Goal: Information Seeking & Learning: Compare options

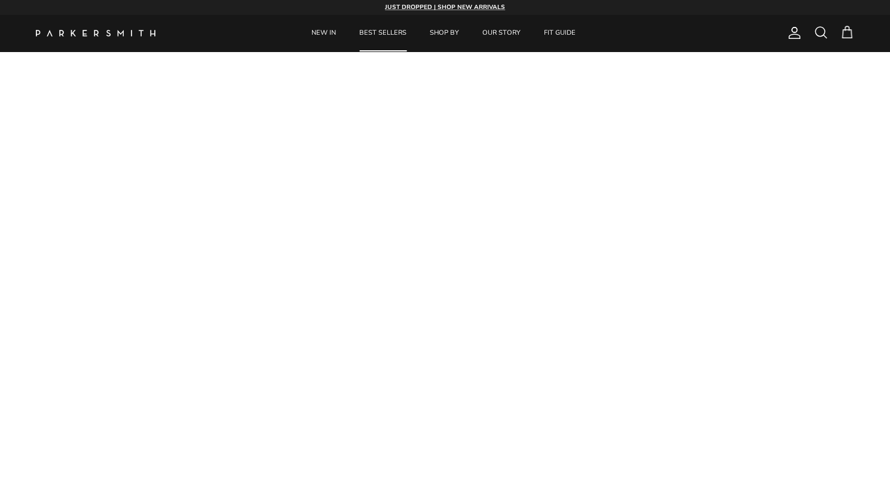
click at [389, 36] on link "BEST SELLERS" at bounding box center [383, 33] width 69 height 36
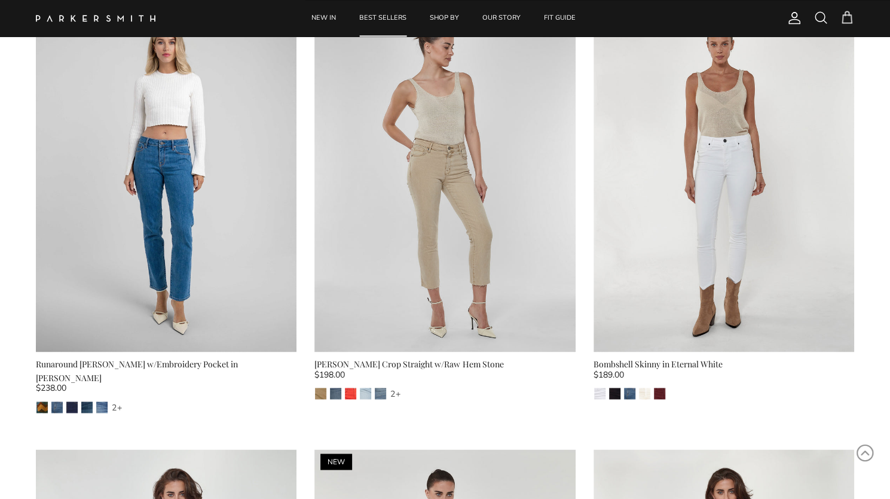
scroll to position [966, 0]
click at [398, 207] on img at bounding box center [444, 178] width 261 height 348
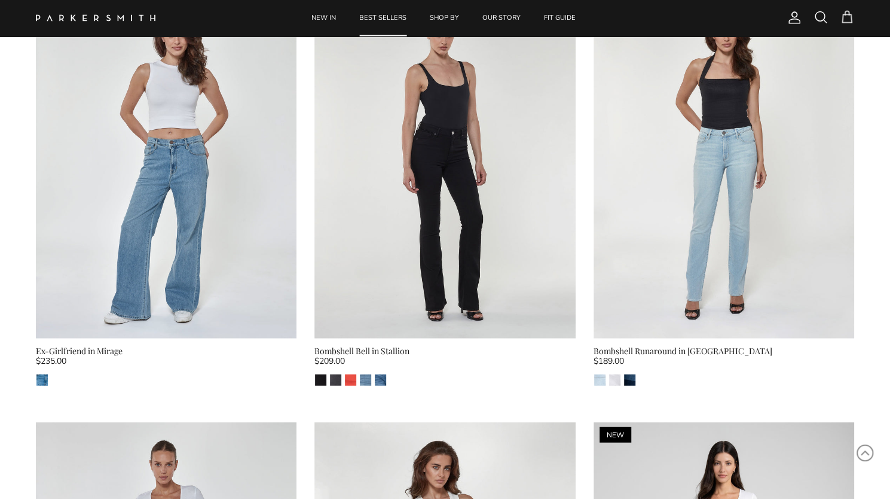
scroll to position [1426, 0]
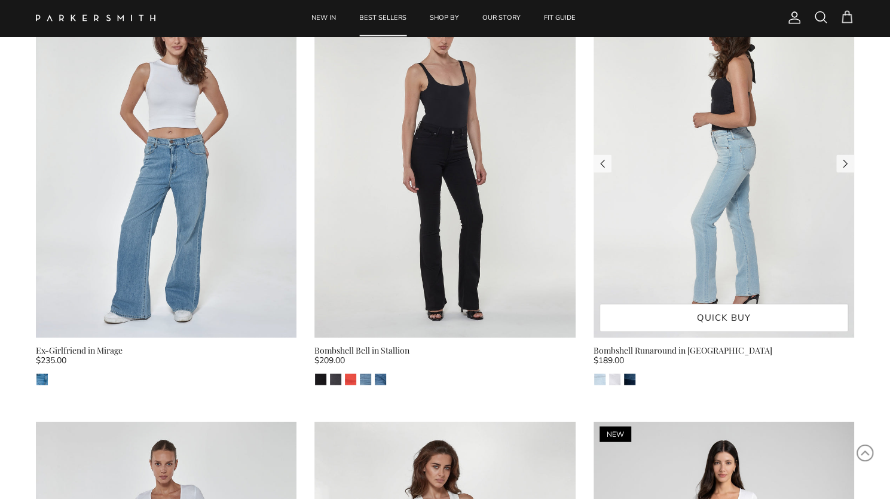
click at [674, 193] on img at bounding box center [724, 164] width 261 height 348
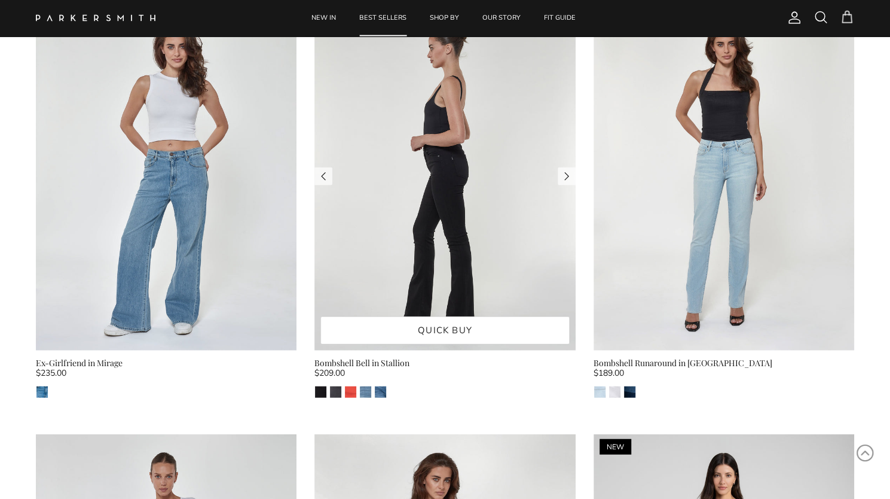
click at [459, 247] on img at bounding box center [444, 176] width 261 height 348
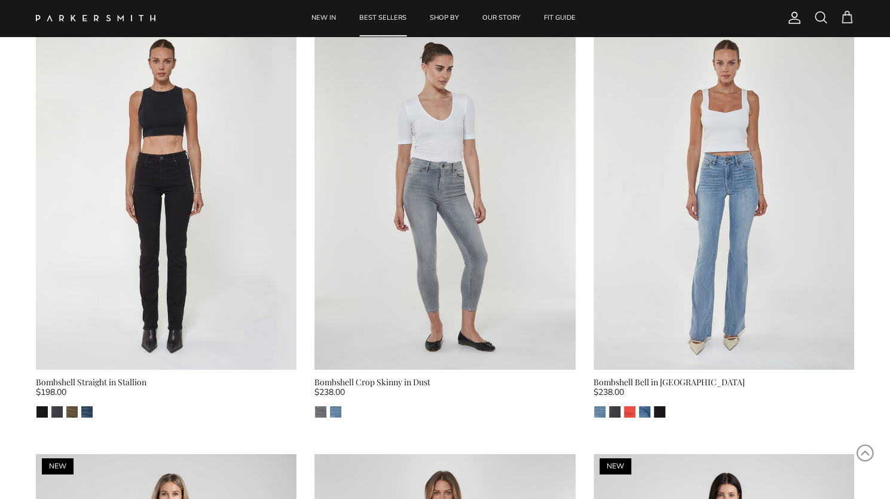
scroll to position [2259, 0]
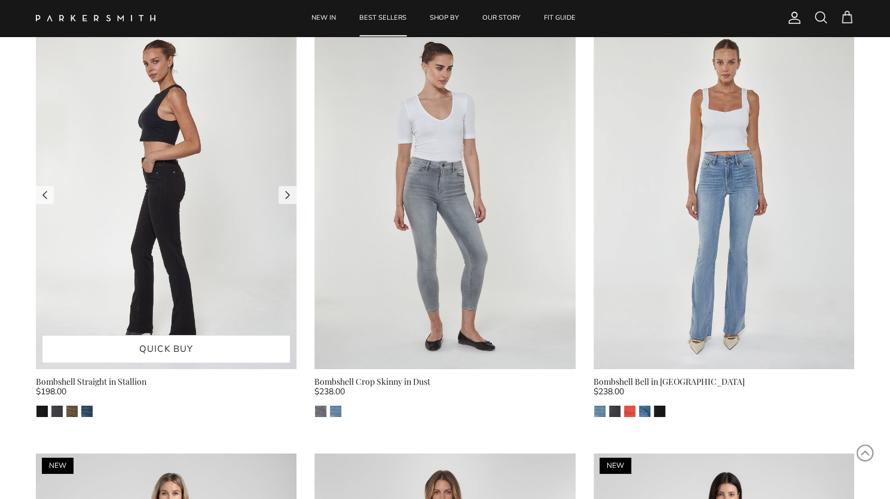
click at [147, 232] on img at bounding box center [166, 195] width 261 height 348
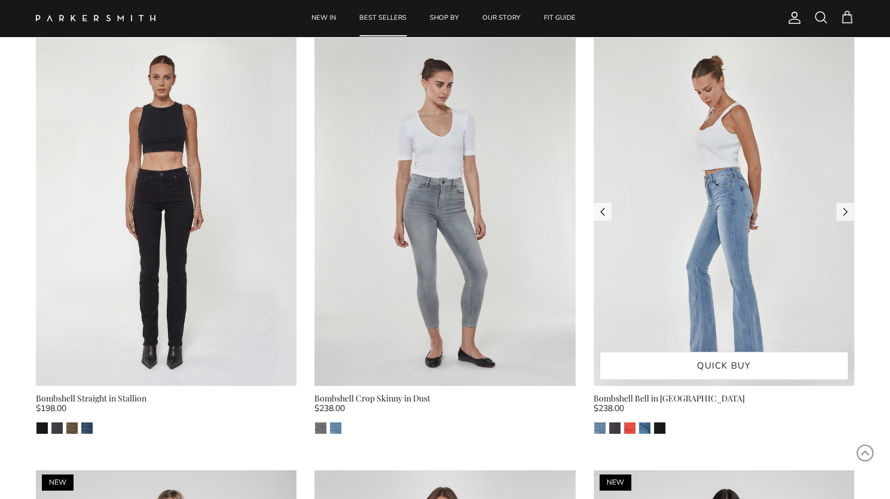
click at [715, 229] on img at bounding box center [724, 212] width 261 height 348
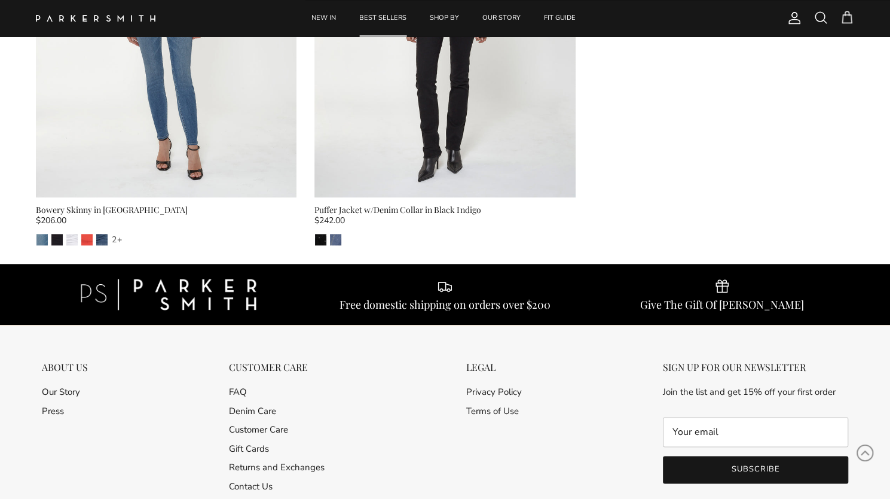
scroll to position [3296, 0]
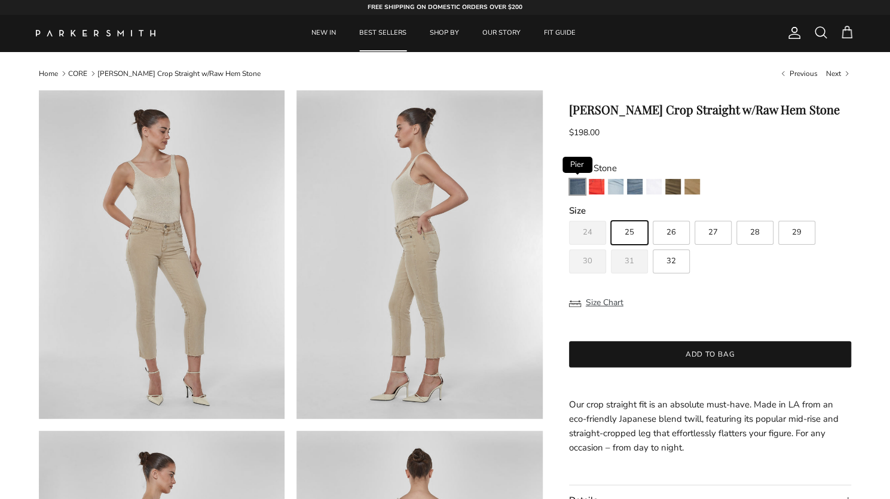
click at [573, 191] on img "Pier" at bounding box center [578, 187] width 16 height 16
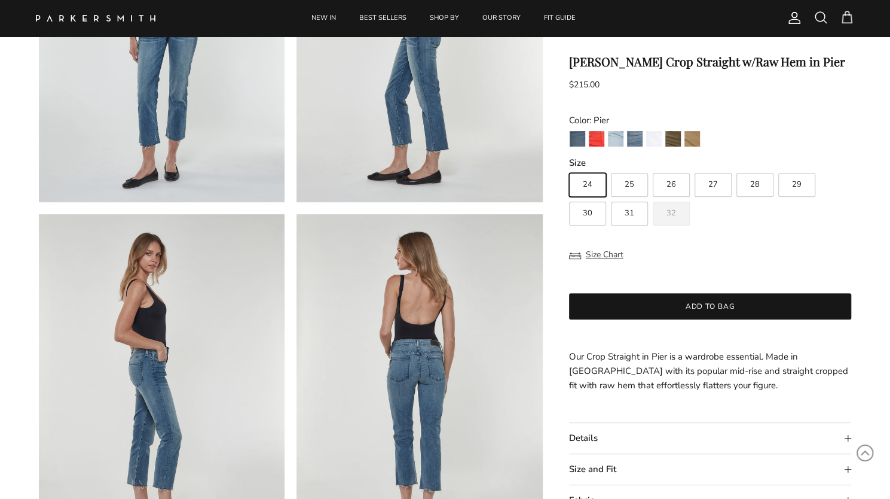
scroll to position [229, 0]
click at [633, 141] on img "Surf Rider" at bounding box center [635, 139] width 16 height 16
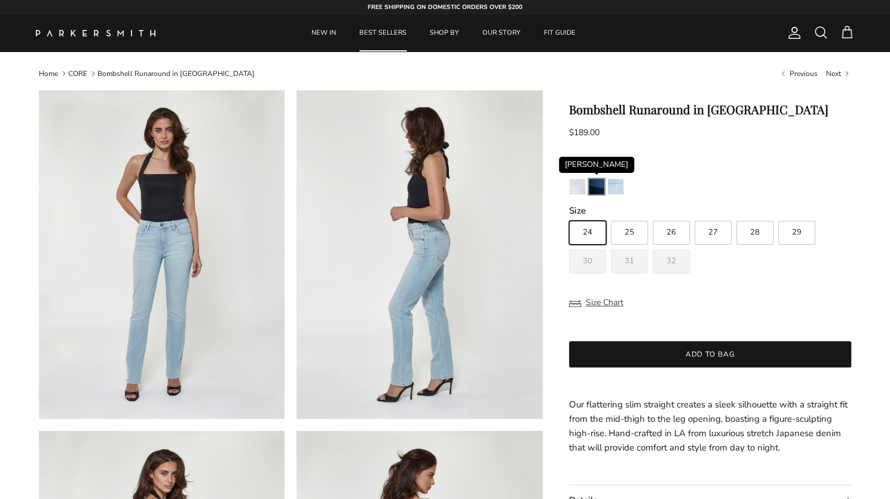
click at [593, 185] on img "Stevie" at bounding box center [597, 187] width 16 height 16
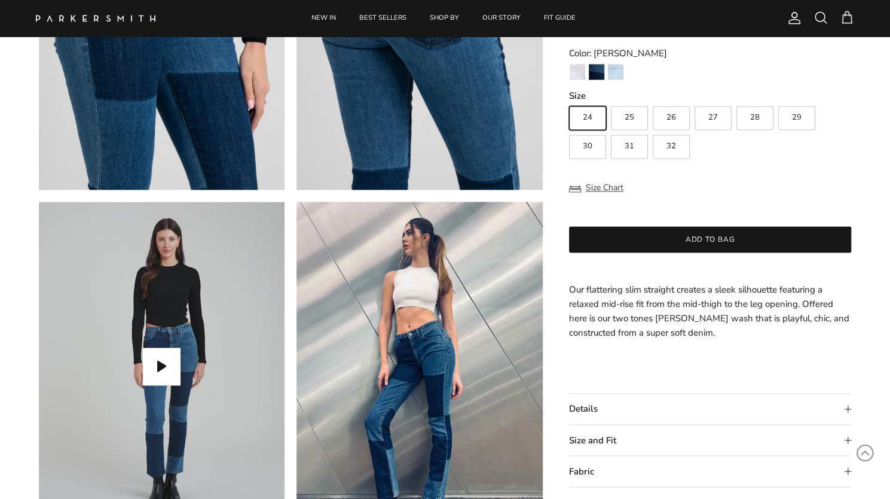
scroll to position [967, 0]
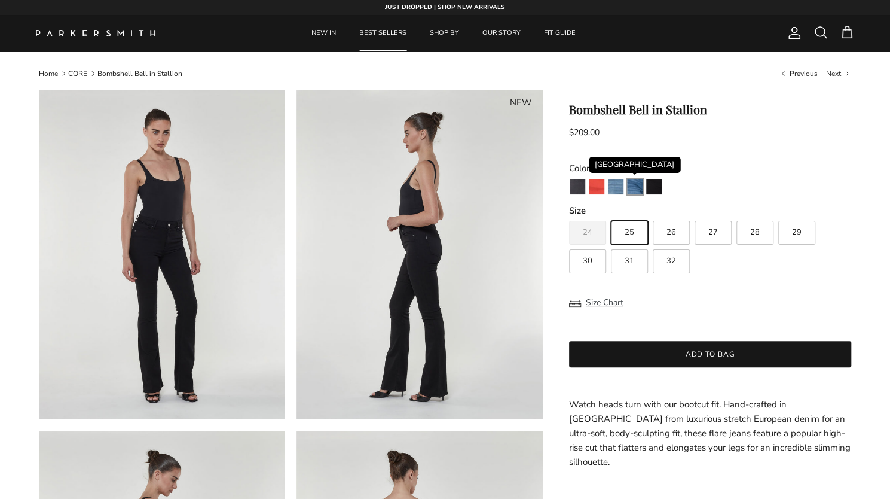
click at [635, 187] on img "Venice" at bounding box center [635, 187] width 16 height 16
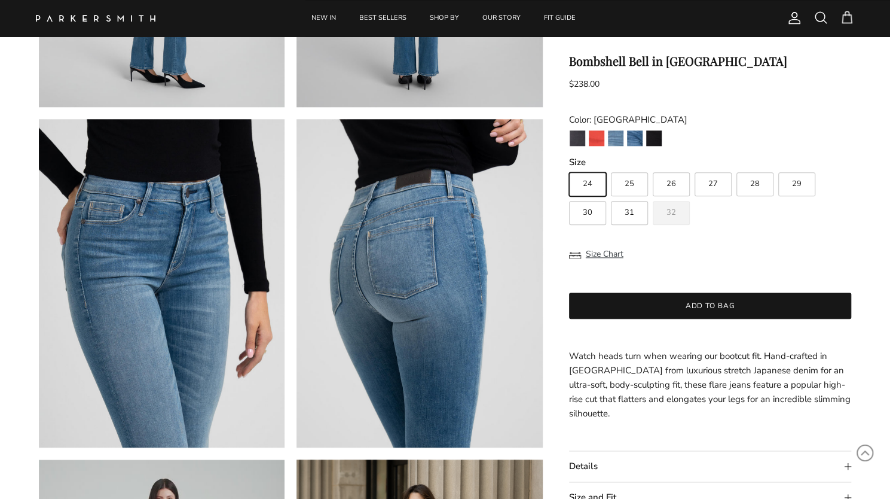
scroll to position [664, 0]
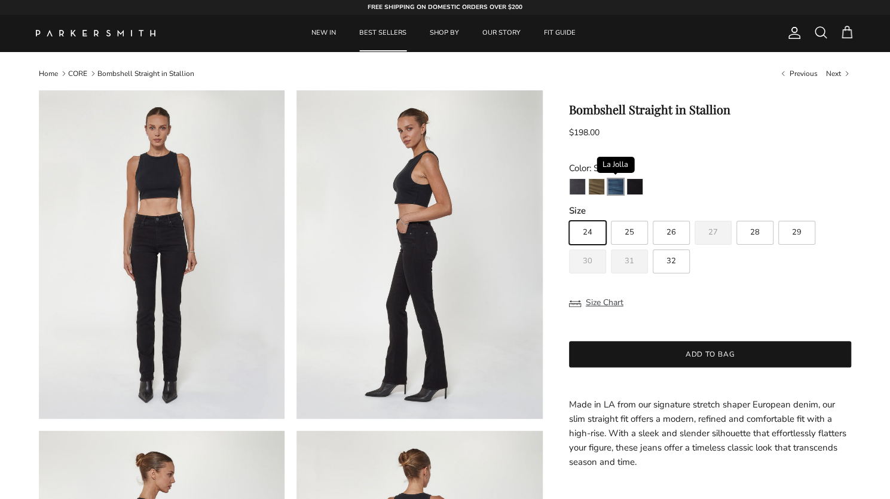
click at [616, 187] on img "La Jolla" at bounding box center [616, 187] width 16 height 16
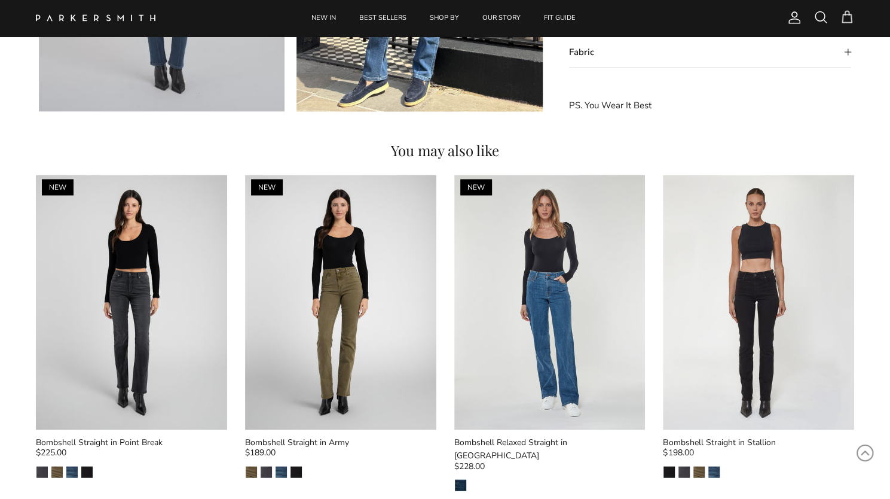
scroll to position [1364, 0]
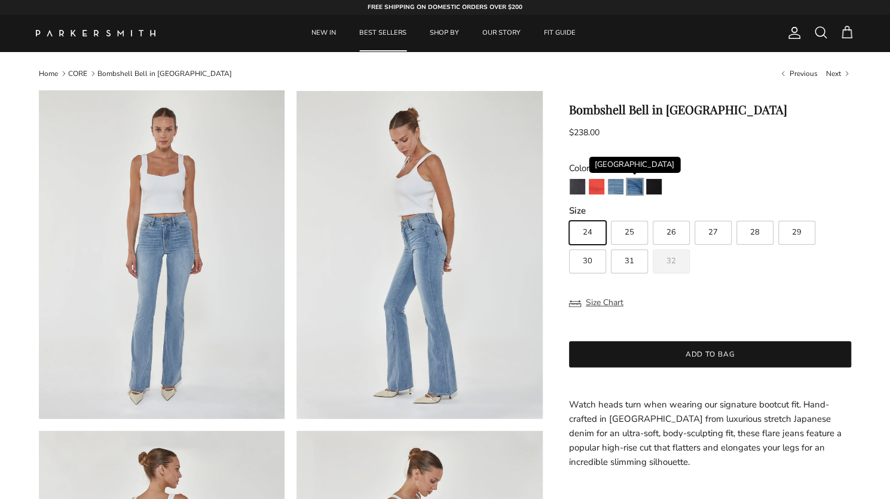
click at [639, 187] on img "Venice" at bounding box center [635, 187] width 16 height 16
